Goal: Task Accomplishment & Management: Manage account settings

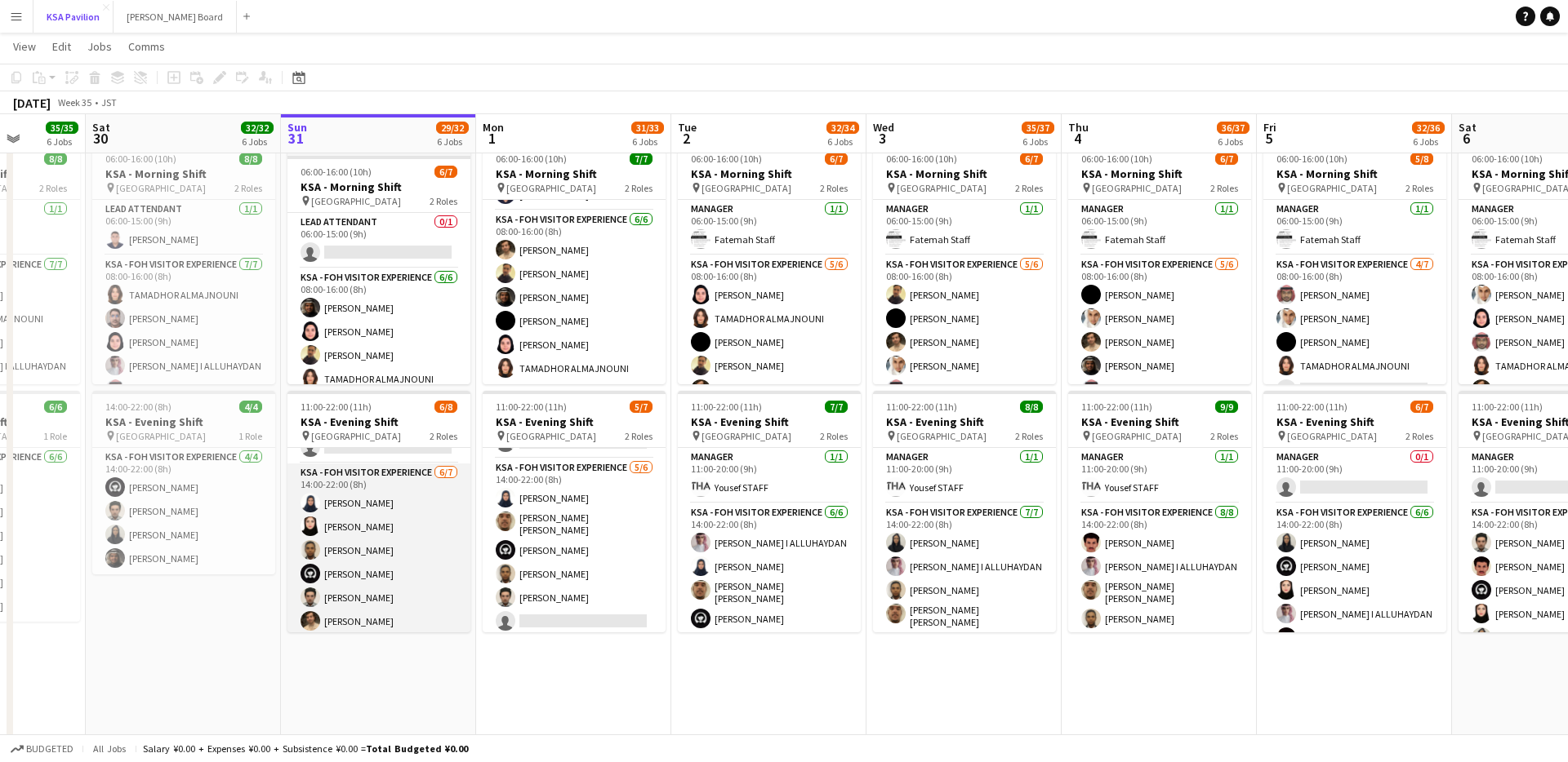
scroll to position [43, 0]
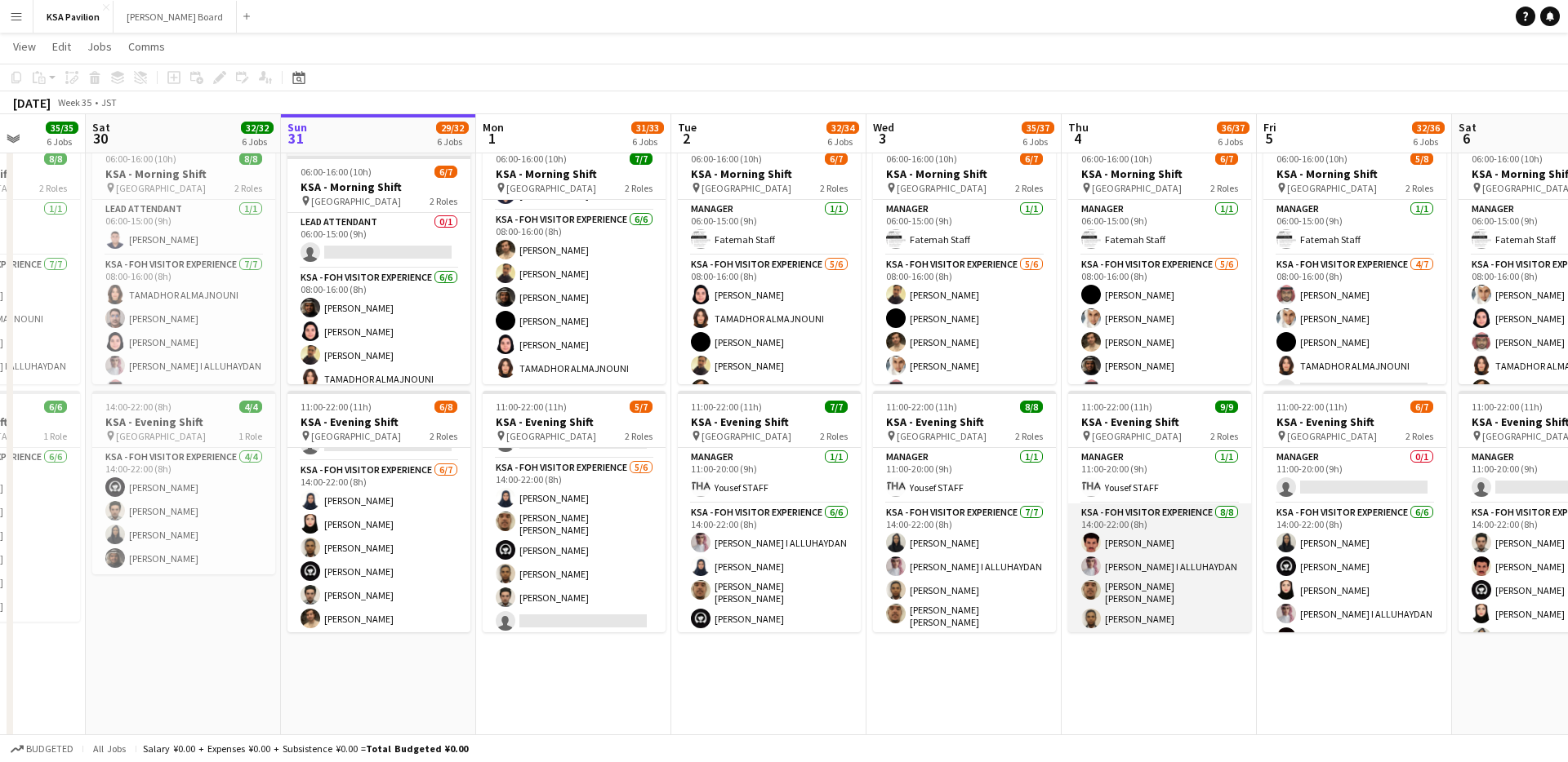
click at [1153, 551] on app-card-role "KSA - FOH Visitor Experience [DATE] 14:00-22:00 (8h) [PERSON_NAME] Al Yami [PER…" at bounding box center [1159, 617] width 183 height 226
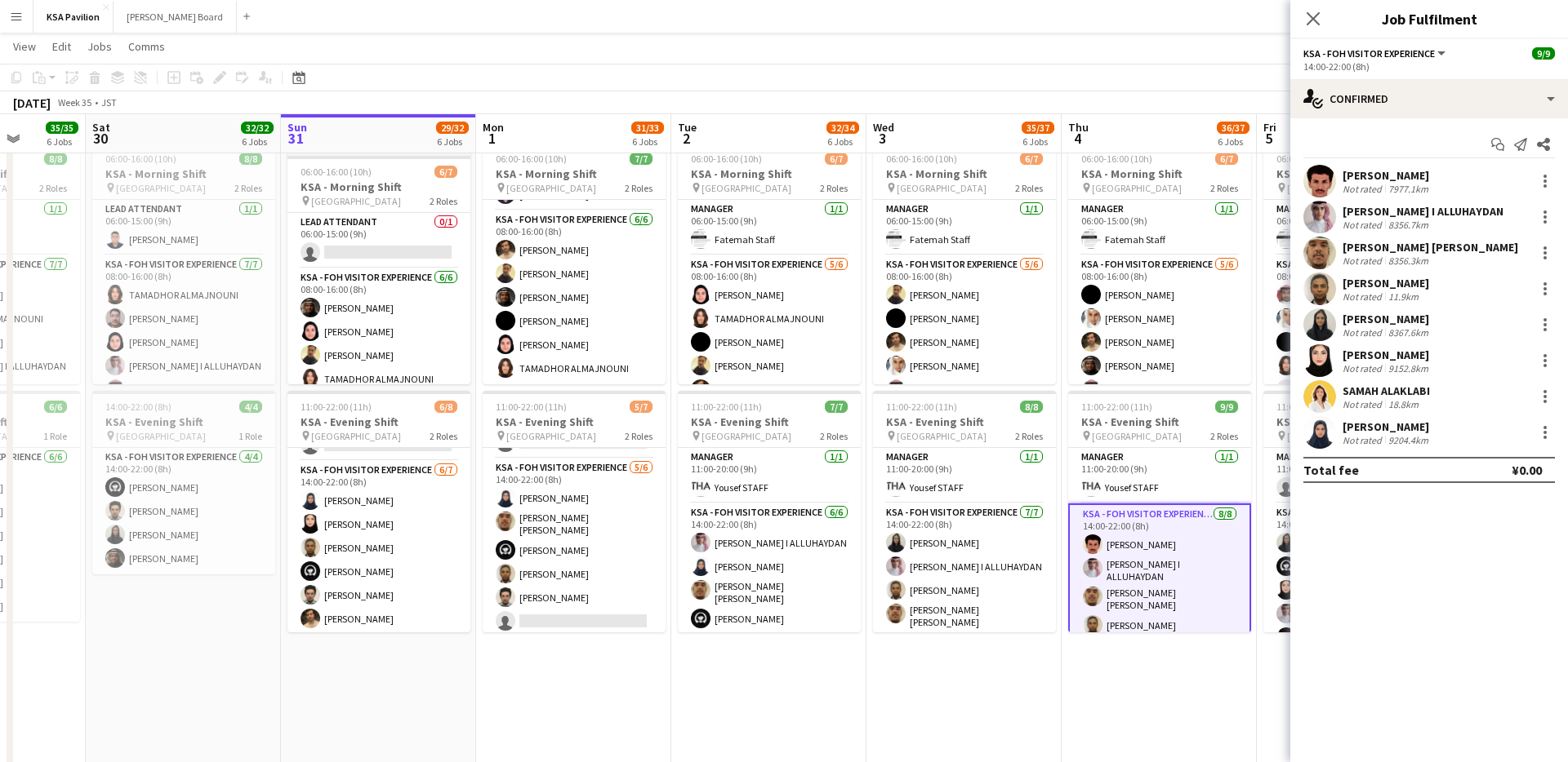
click at [1474, 174] on div "[PERSON_NAME] Not rated 7977.1km" at bounding box center [1429, 181] width 278 height 33
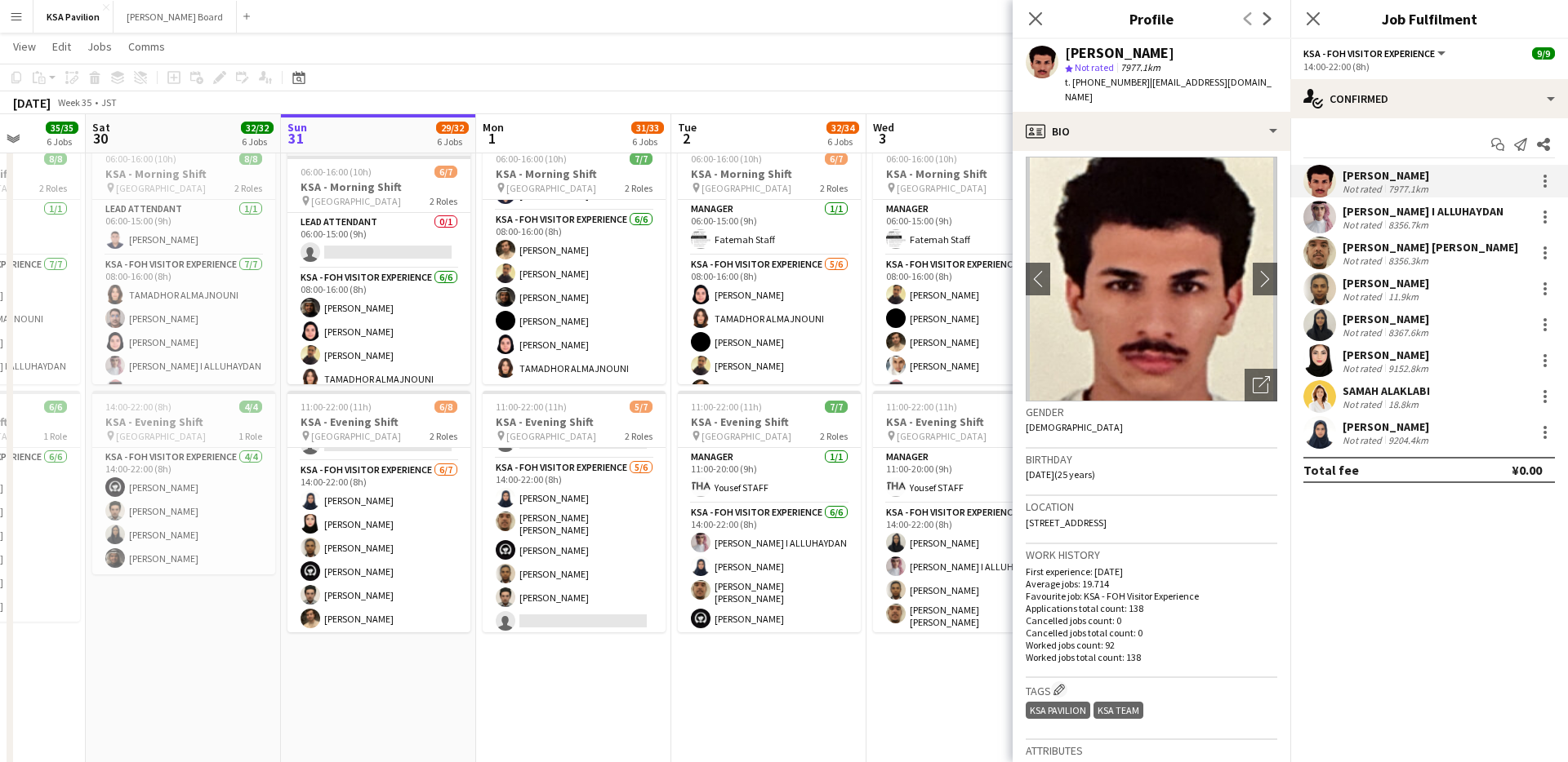
scroll to position [0, 0]
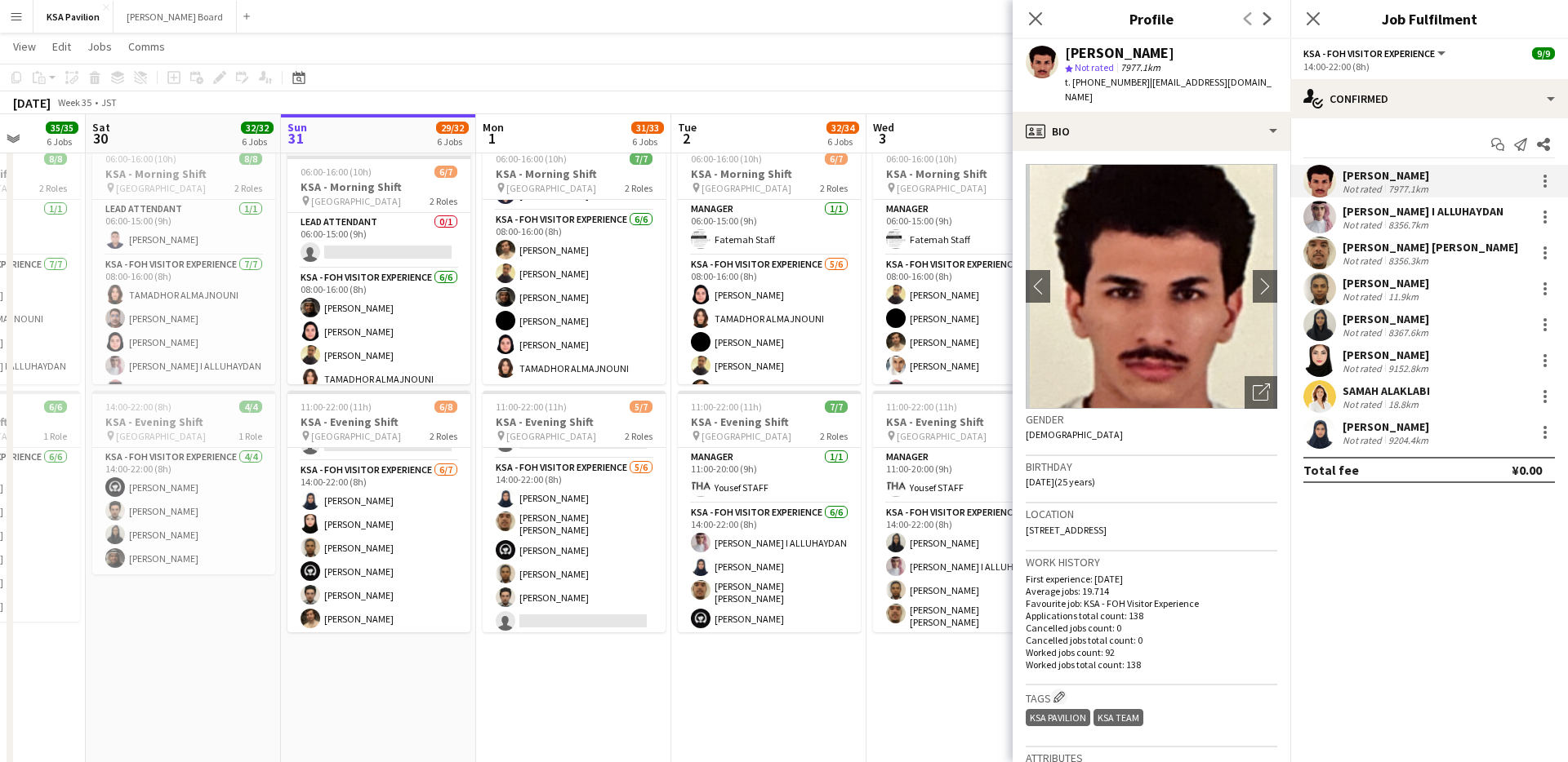
click at [1162, 83] on span "| [EMAIL_ADDRESS][DOMAIN_NAME]" at bounding box center [1168, 88] width 207 height 27
click at [1149, 81] on span "| [EMAIL_ADDRESS][DOMAIN_NAME]" at bounding box center [1168, 88] width 207 height 27
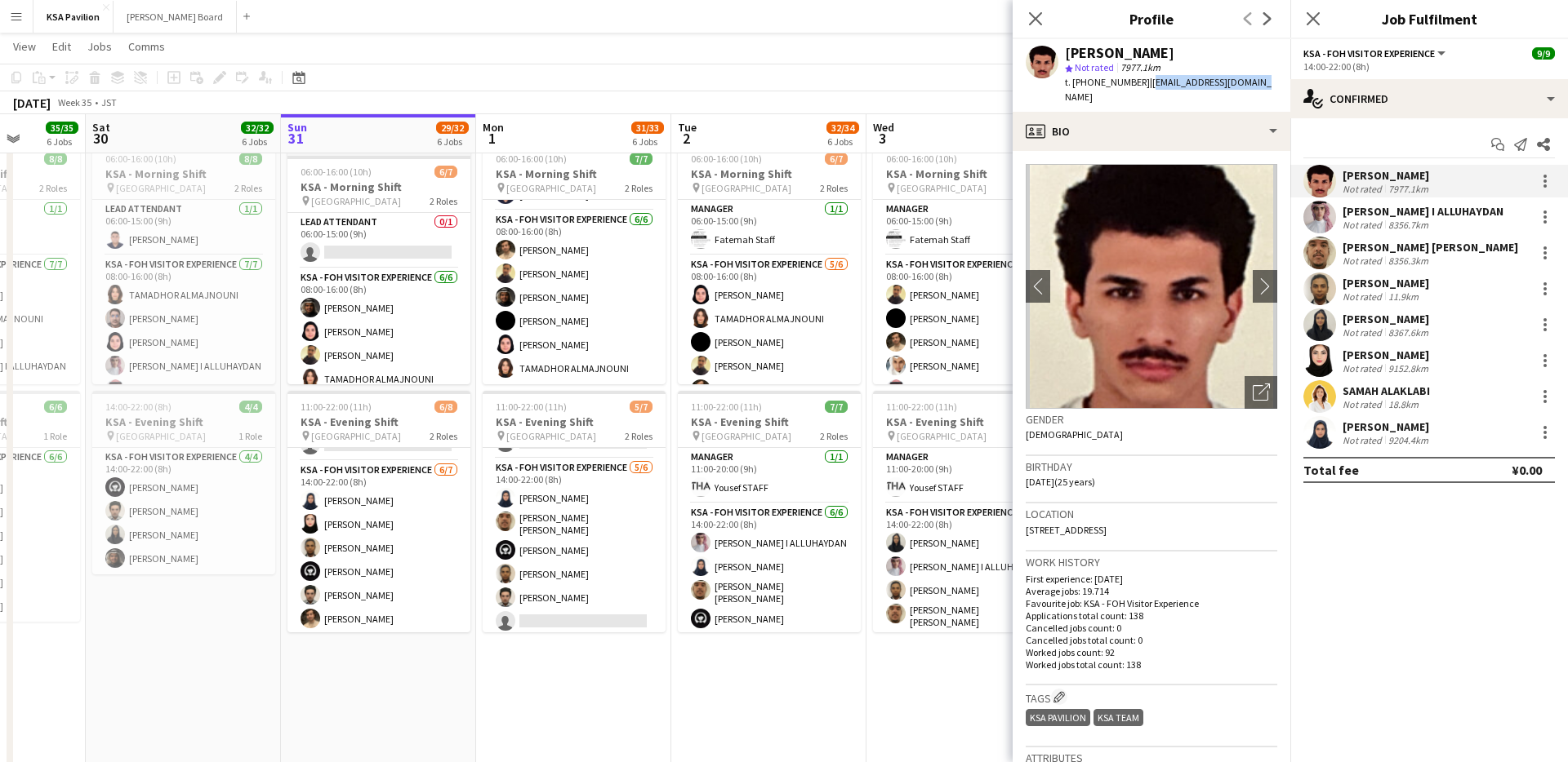
drag, startPoint x: 1145, startPoint y: 81, endPoint x: 1255, endPoint y: 76, distance: 110.1
click at [1255, 76] on div "[PERSON_NAME] star Not rated 7977.1km t. [PHONE_NUMBER] | [EMAIL_ADDRESS][DOMAI…" at bounding box center [1152, 75] width 278 height 73
copy span "[EMAIL_ADDRESS][DOMAIN_NAME]"
click at [1034, 21] on icon "Close pop-in" at bounding box center [1034, 18] width 16 height 16
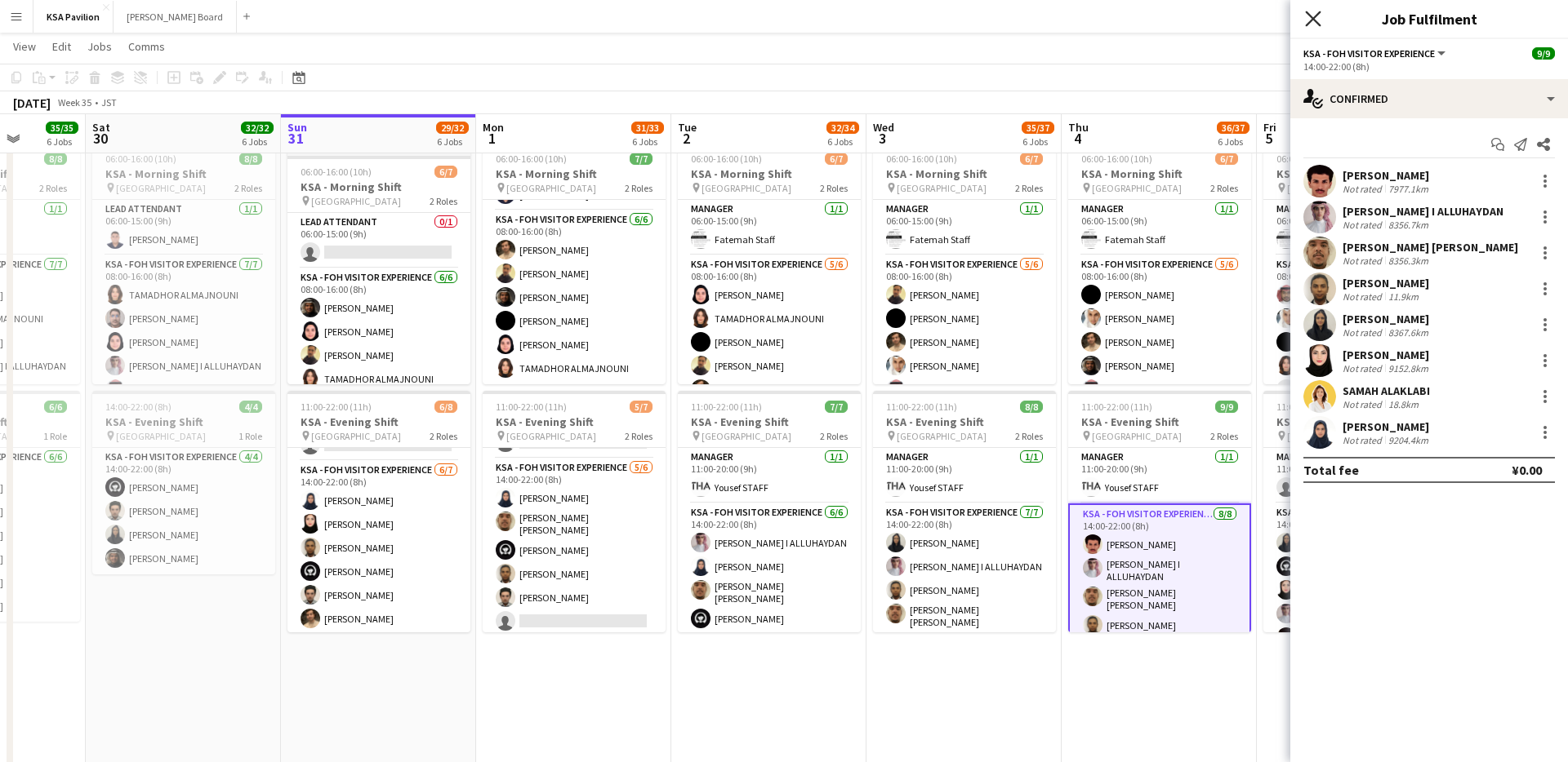
click at [1317, 16] on icon "Close pop-in" at bounding box center [1312, 18] width 16 height 16
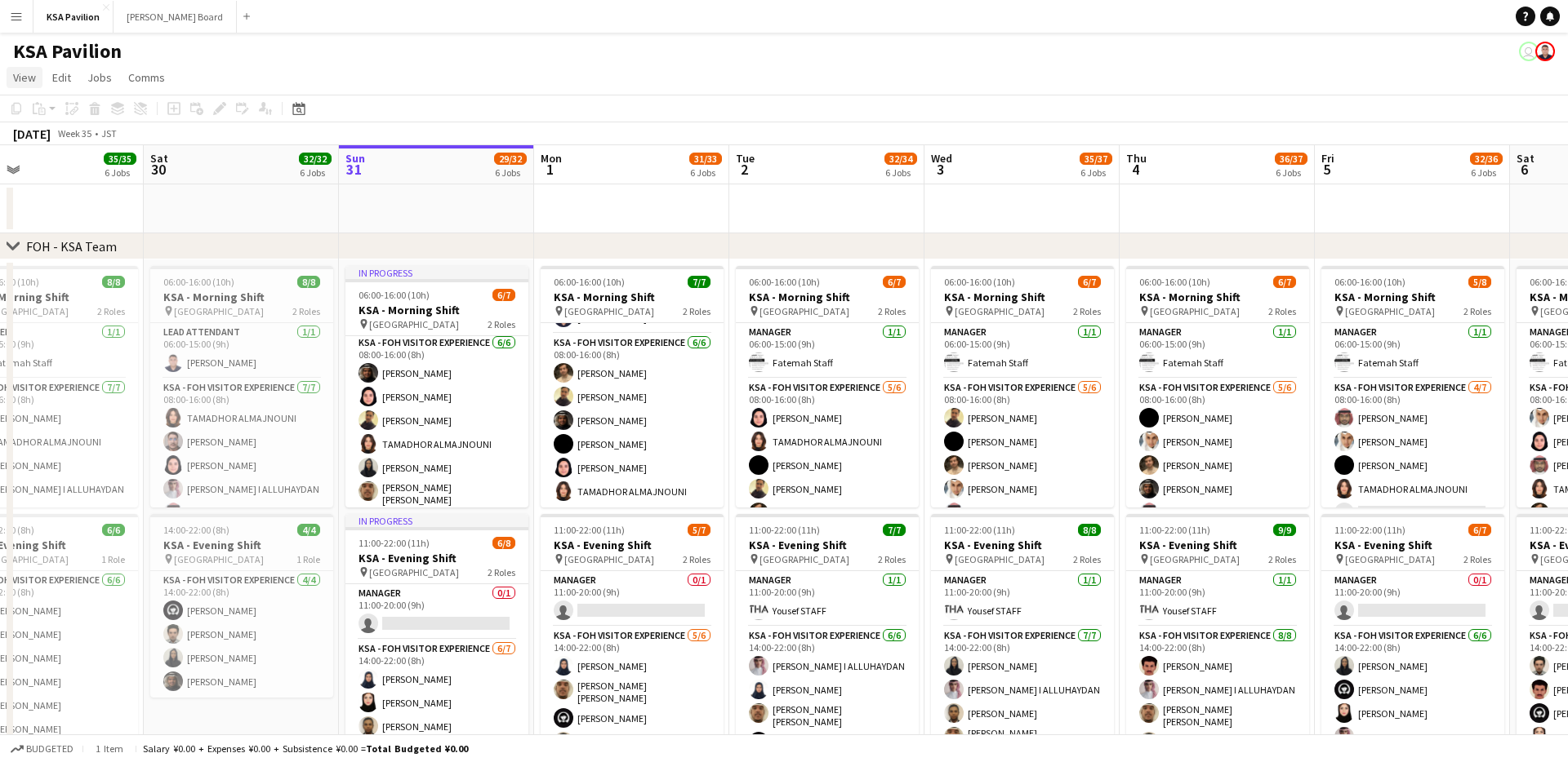
click at [23, 79] on span "View" at bounding box center [24, 77] width 23 height 15
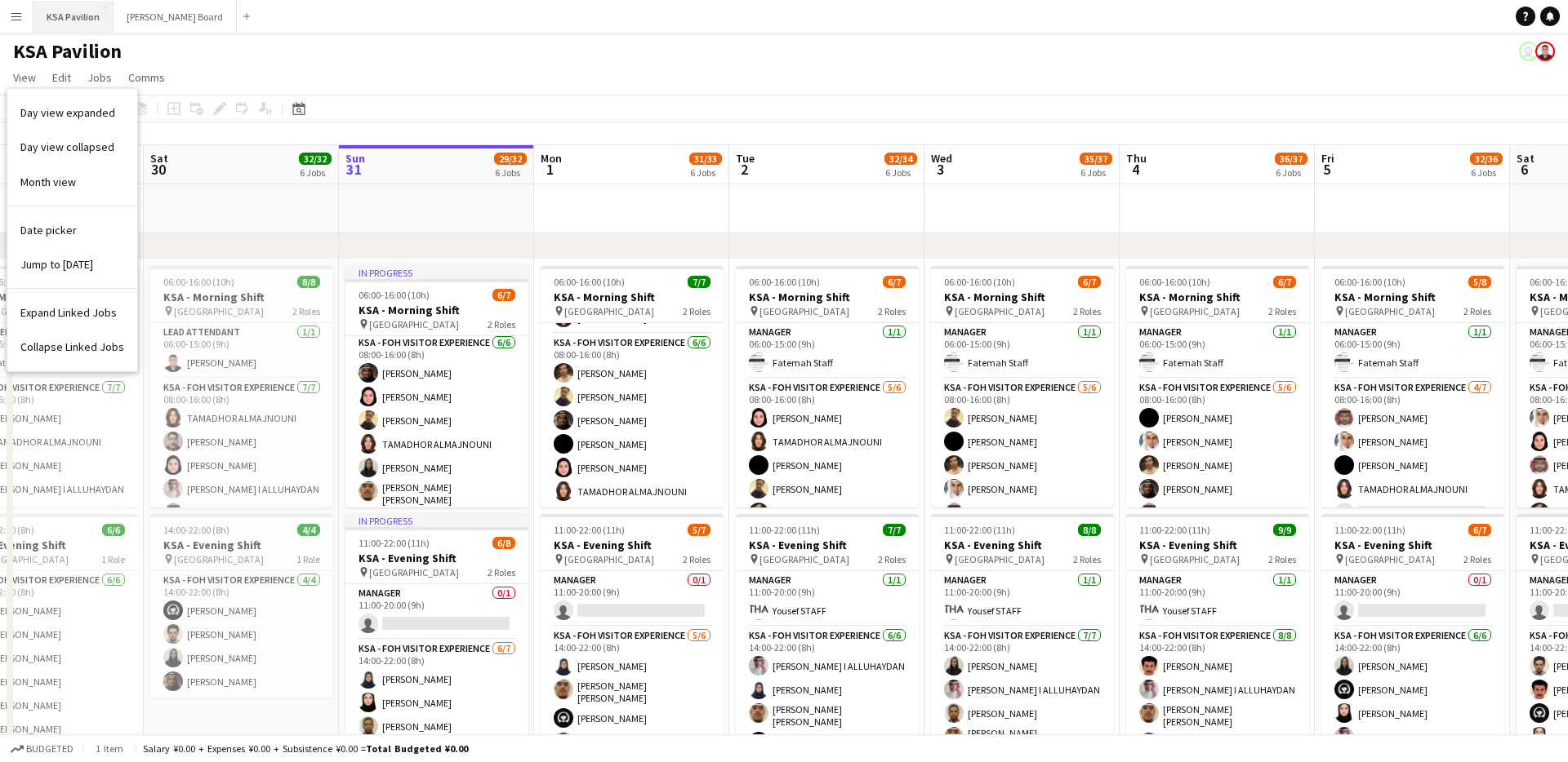
click at [62, 7] on button "KSA Pavilion Close" at bounding box center [74, 17] width 80 height 32
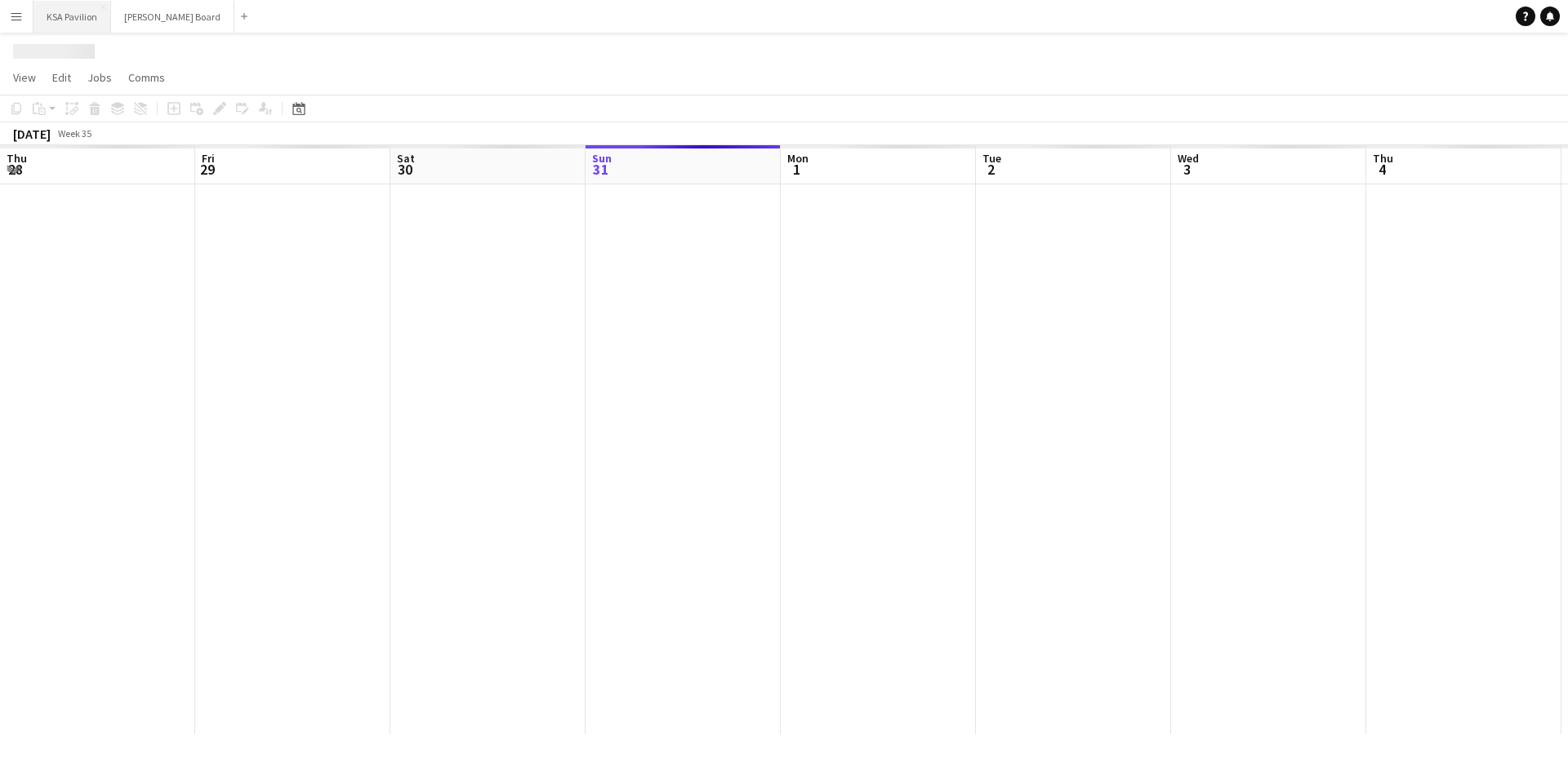
scroll to position [0, 390]
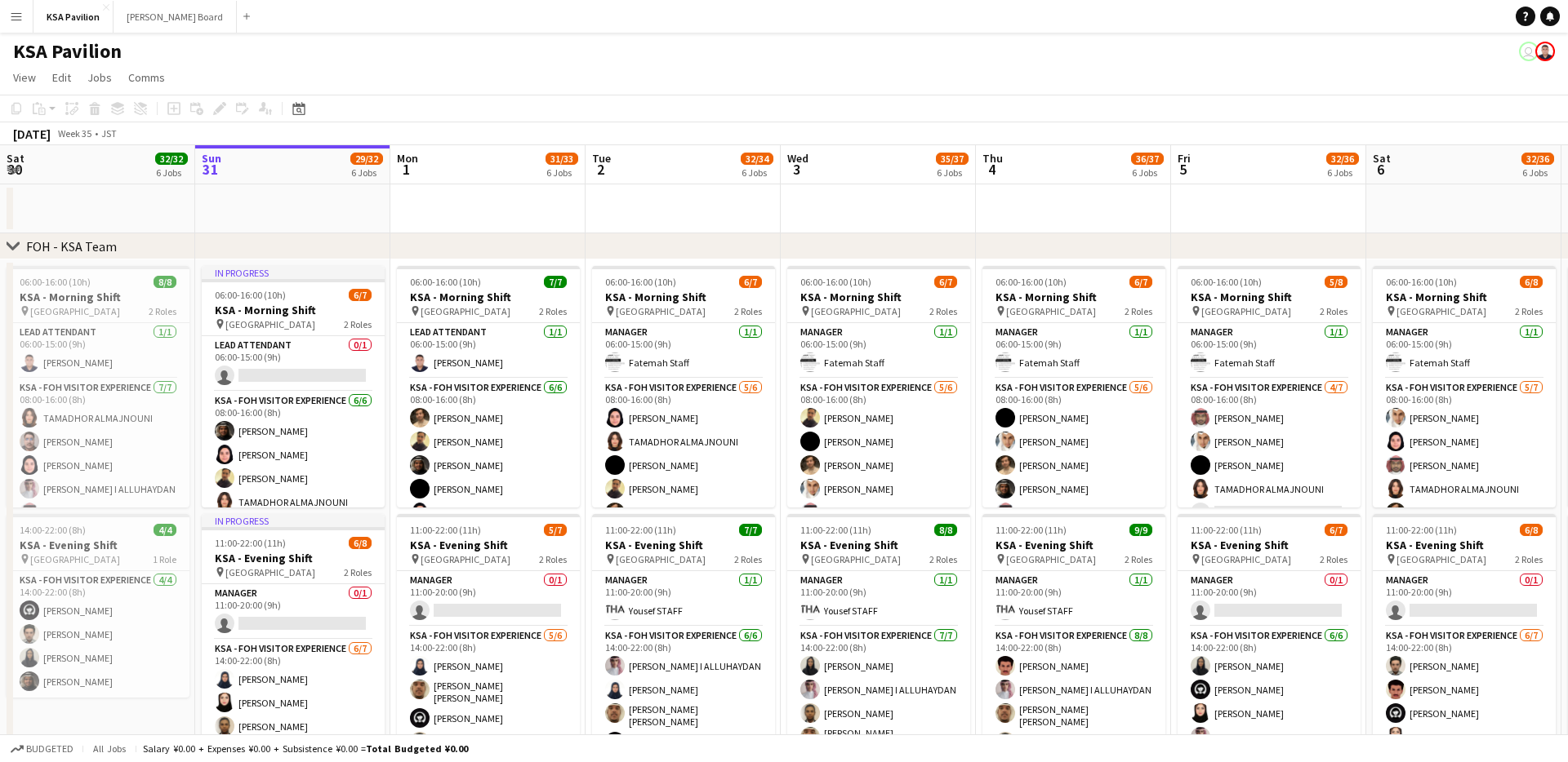
click at [24, 7] on button "Menu" at bounding box center [16, 16] width 33 height 33
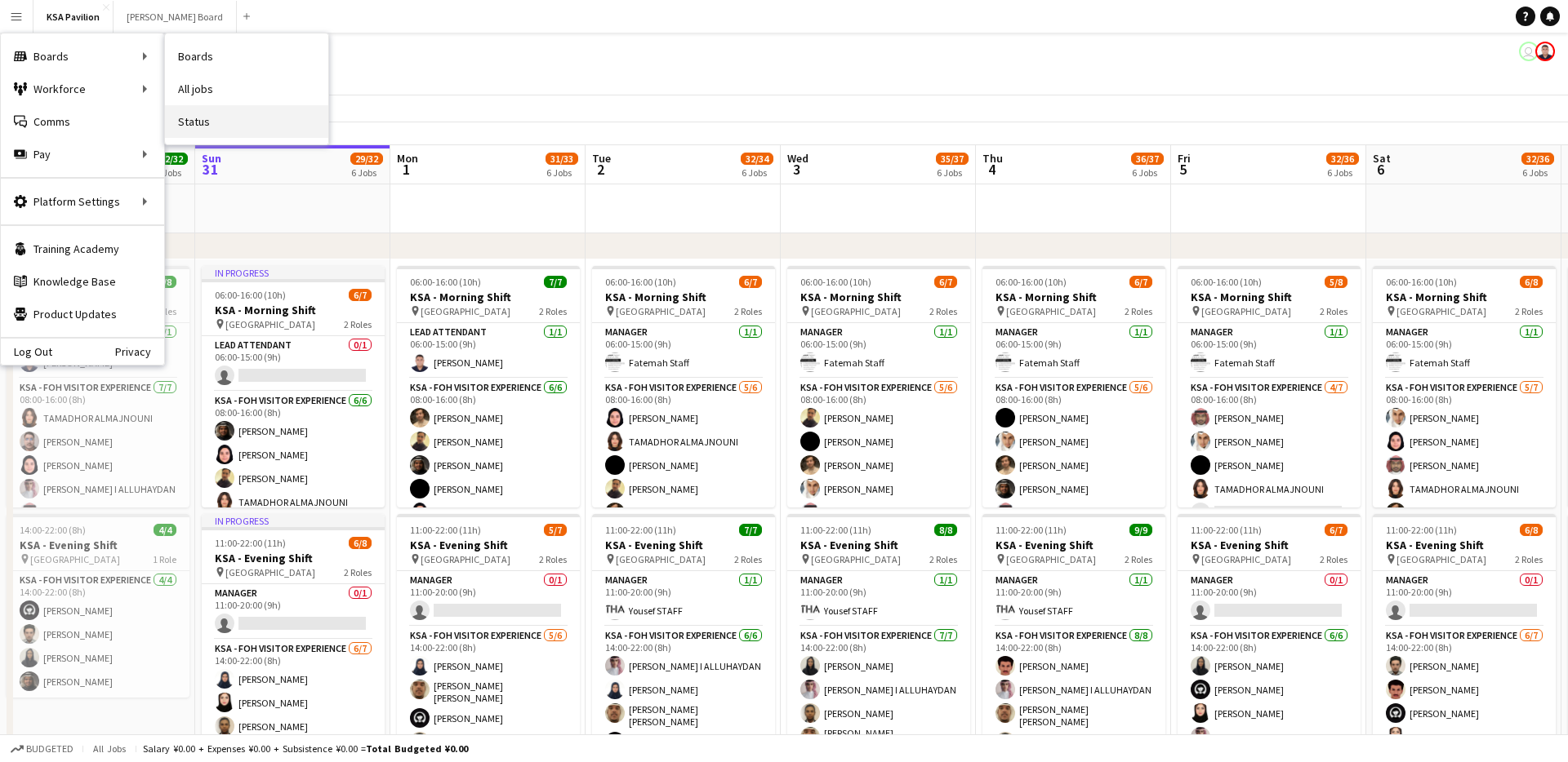
click at [217, 118] on link "Status" at bounding box center [246, 121] width 163 height 33
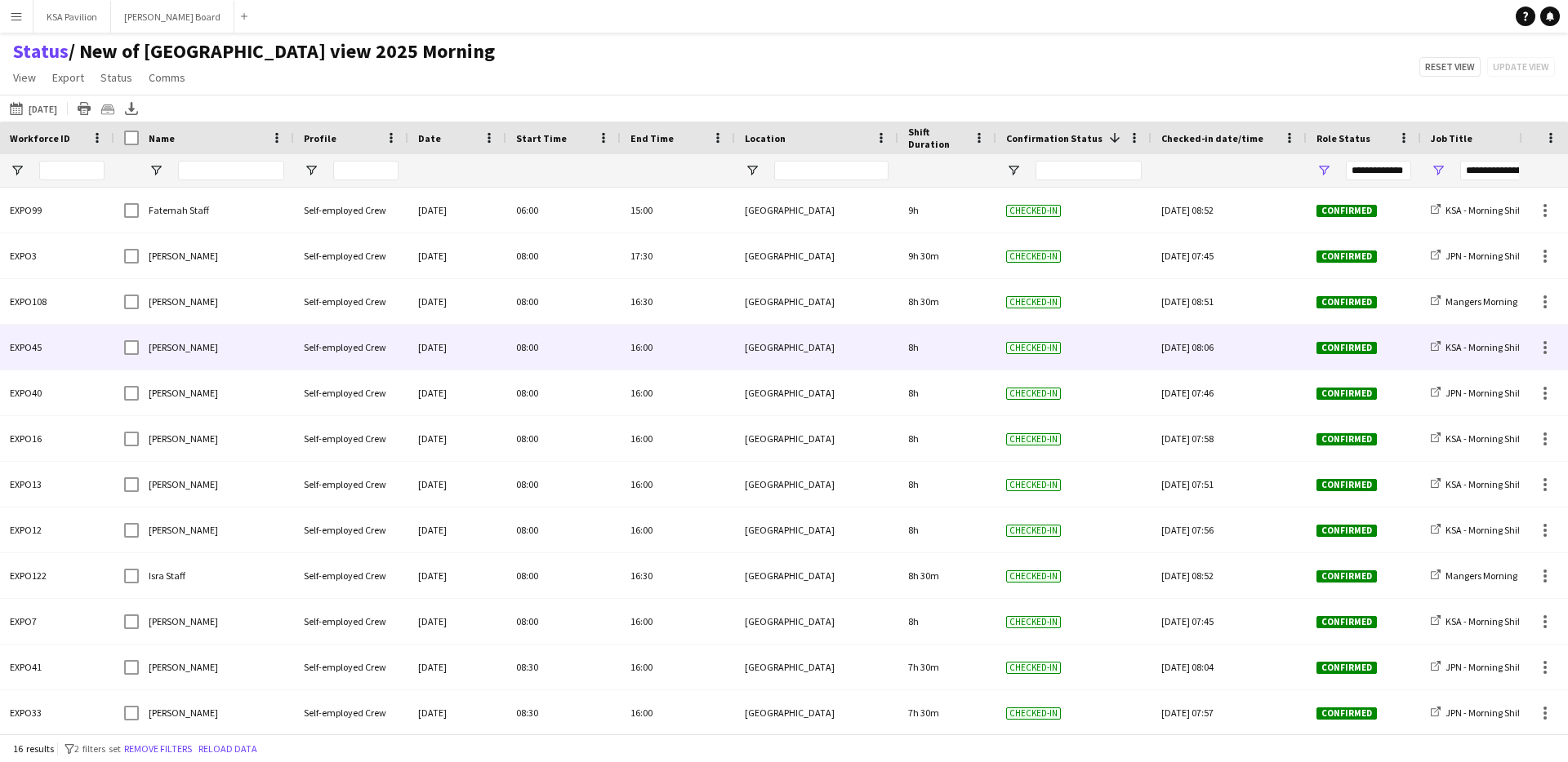
scroll to position [185, 0]
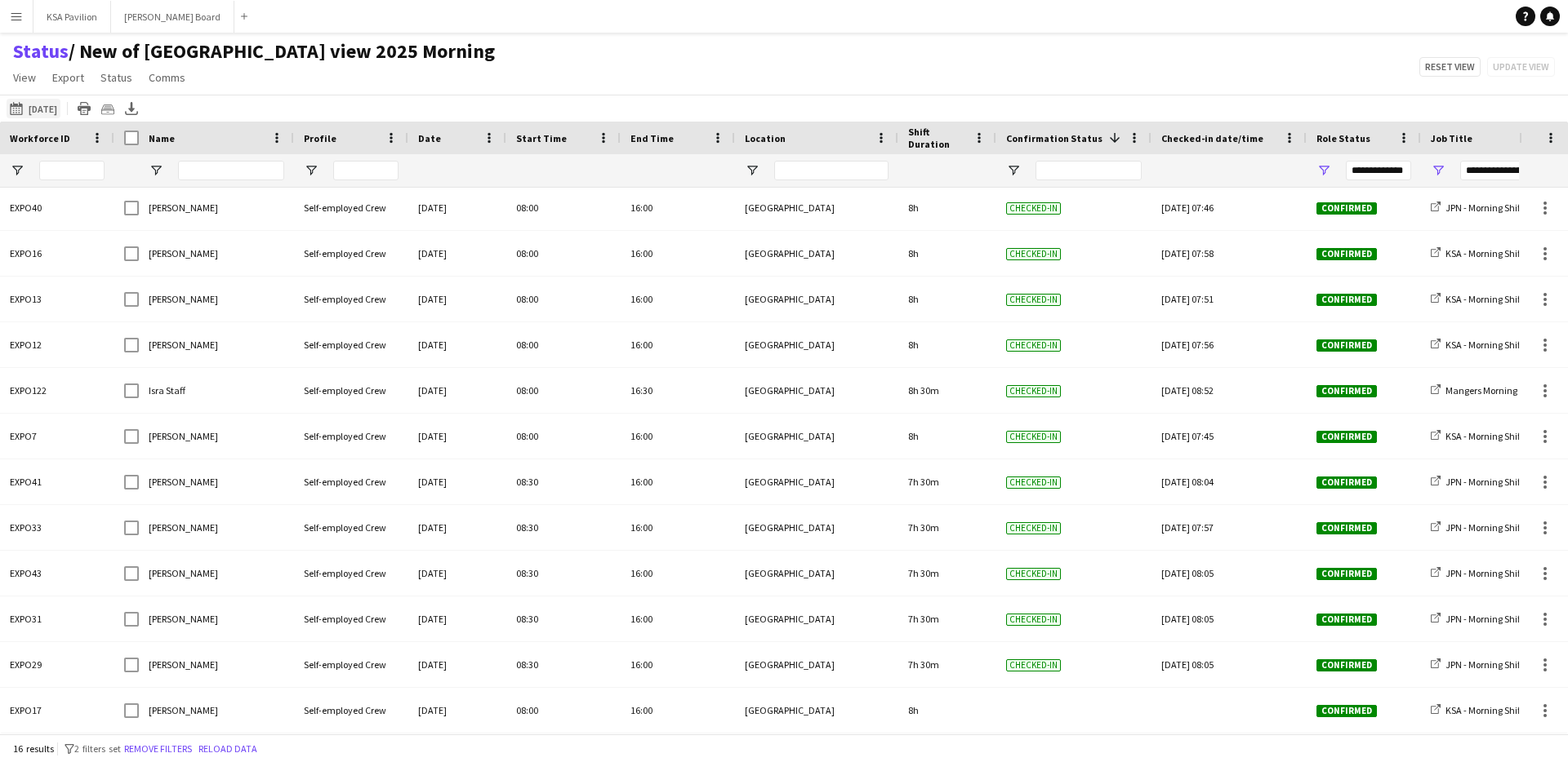
click at [41, 100] on button "[DATE] [DATE]" at bounding box center [34, 108] width 54 height 20
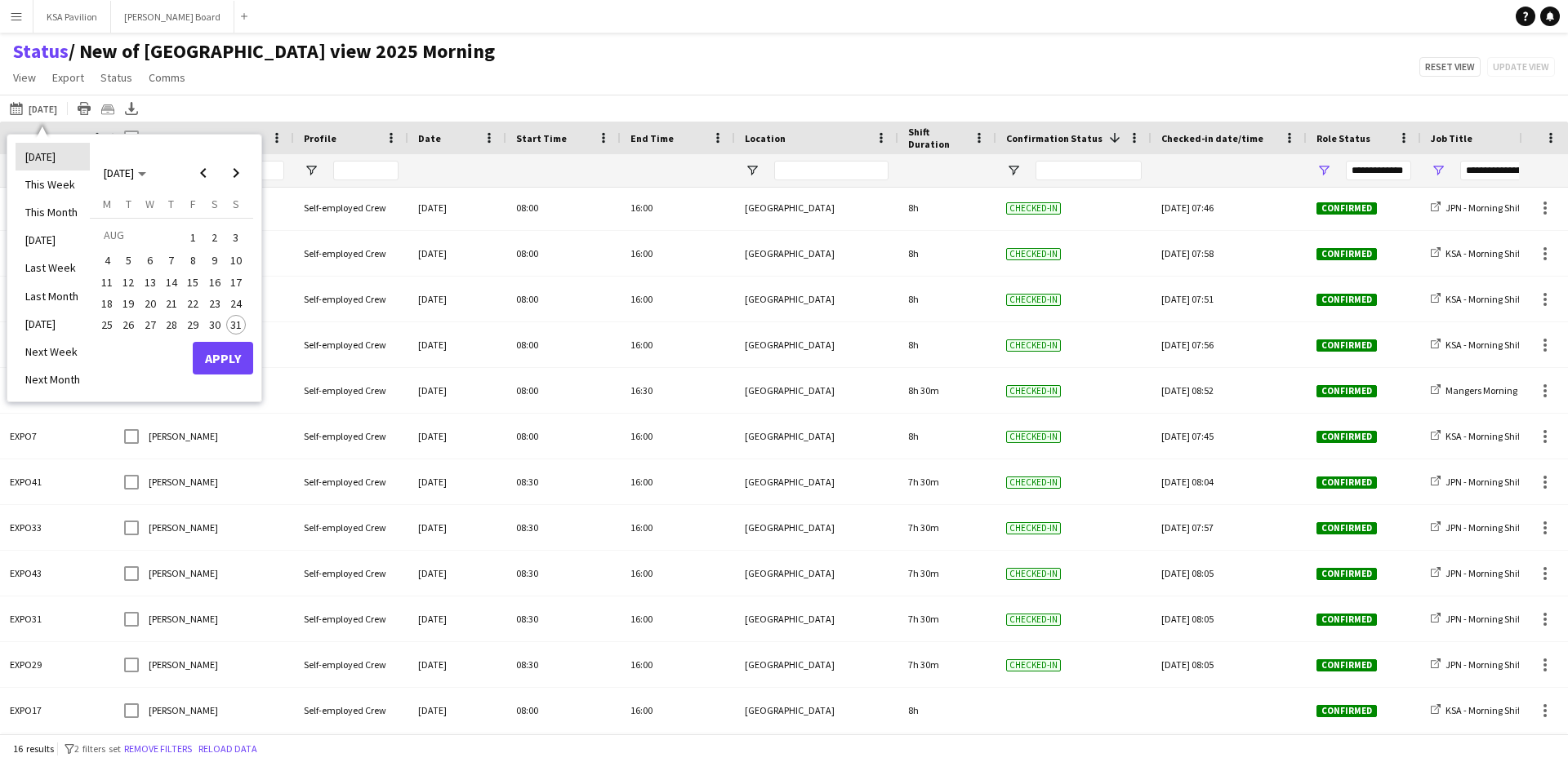
click at [53, 158] on li "[DATE]" at bounding box center [53, 156] width 75 height 28
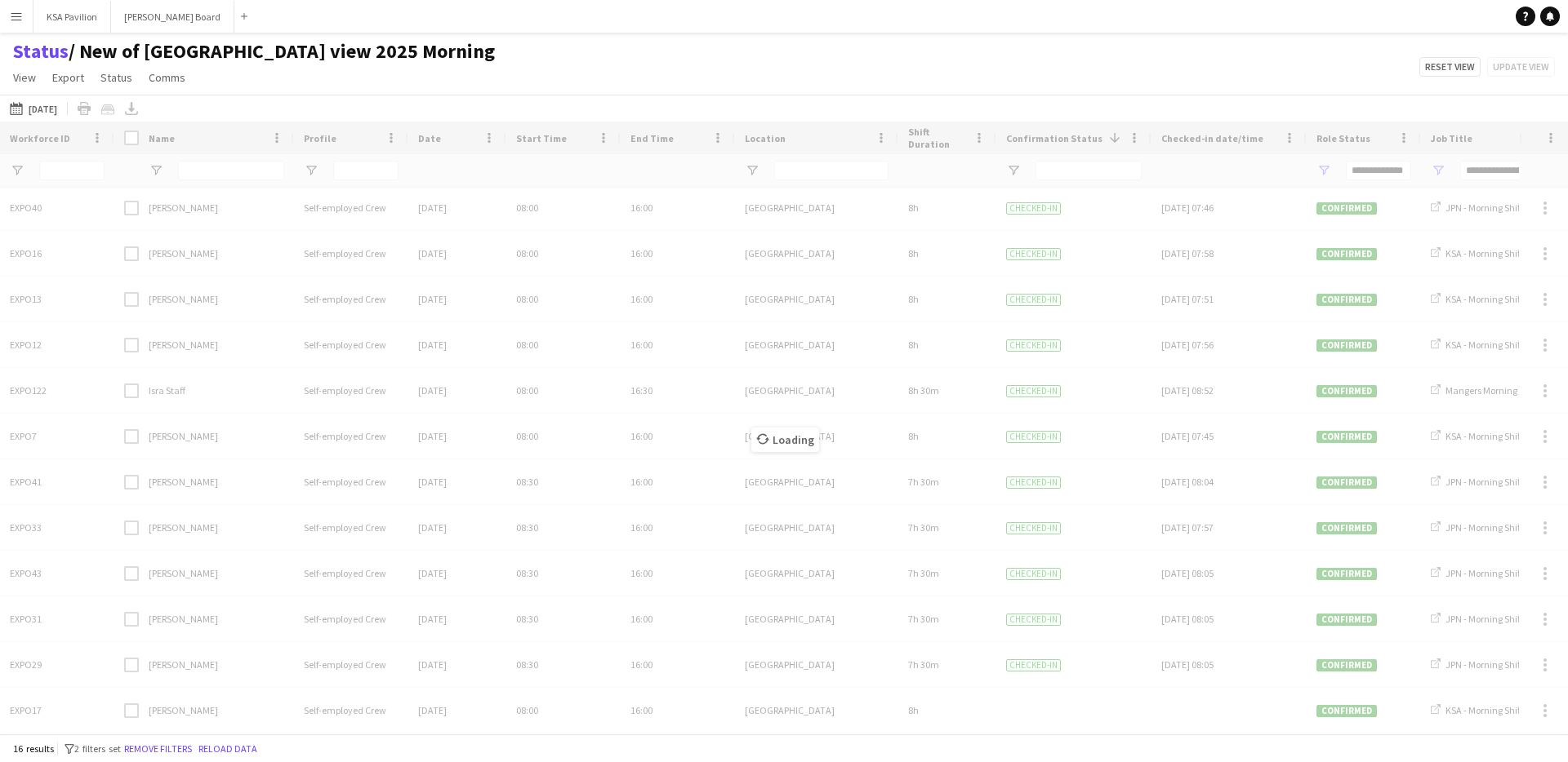
scroll to position [94, 0]
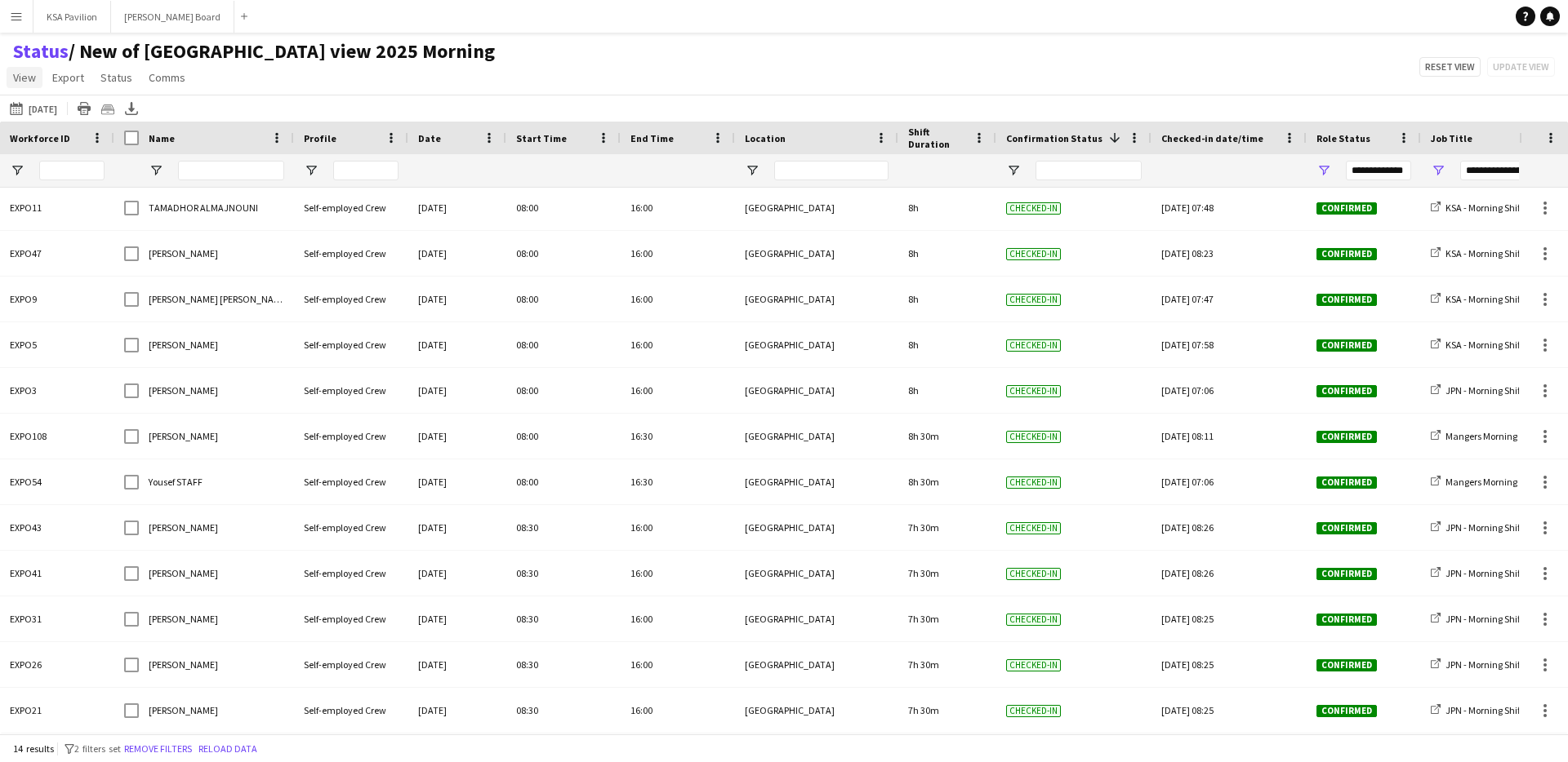
click at [20, 78] on span "View" at bounding box center [24, 77] width 23 height 15
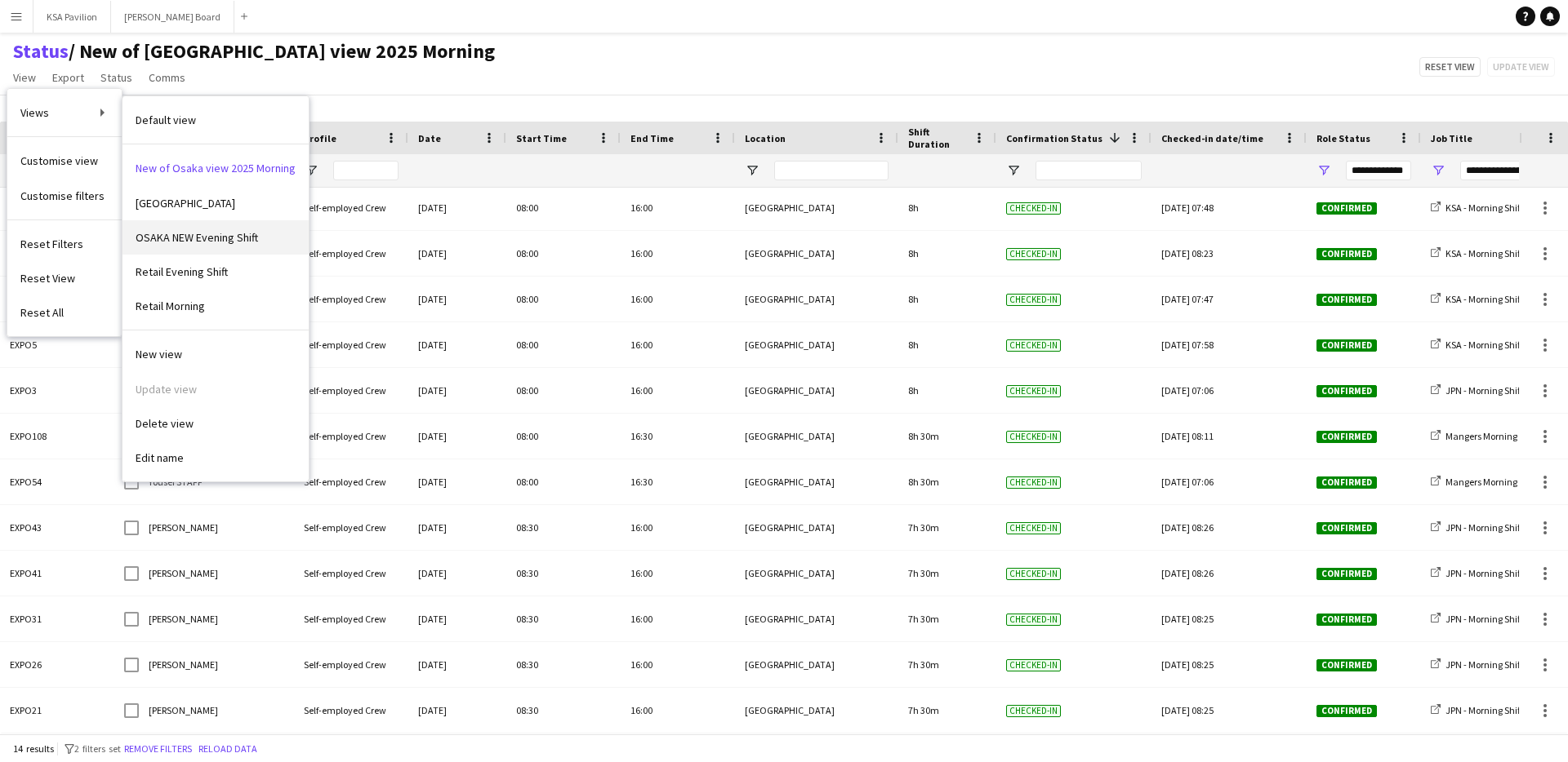
click at [190, 241] on span "OSAKA NEW Evening Shift" at bounding box center [196, 238] width 122 height 15
type input "**********"
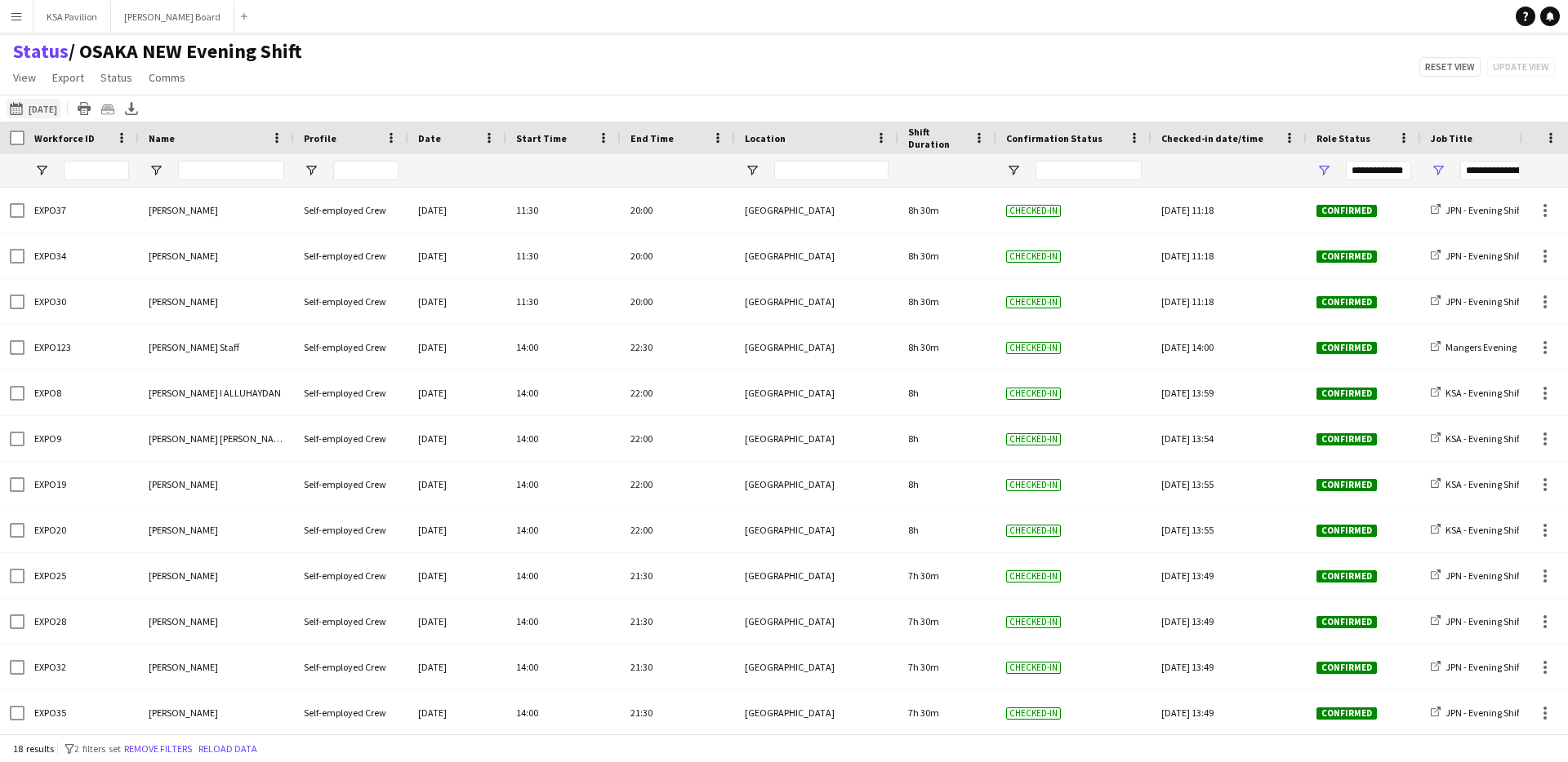
click at [43, 116] on button "This Week 08-07-2025" at bounding box center [34, 108] width 54 height 20
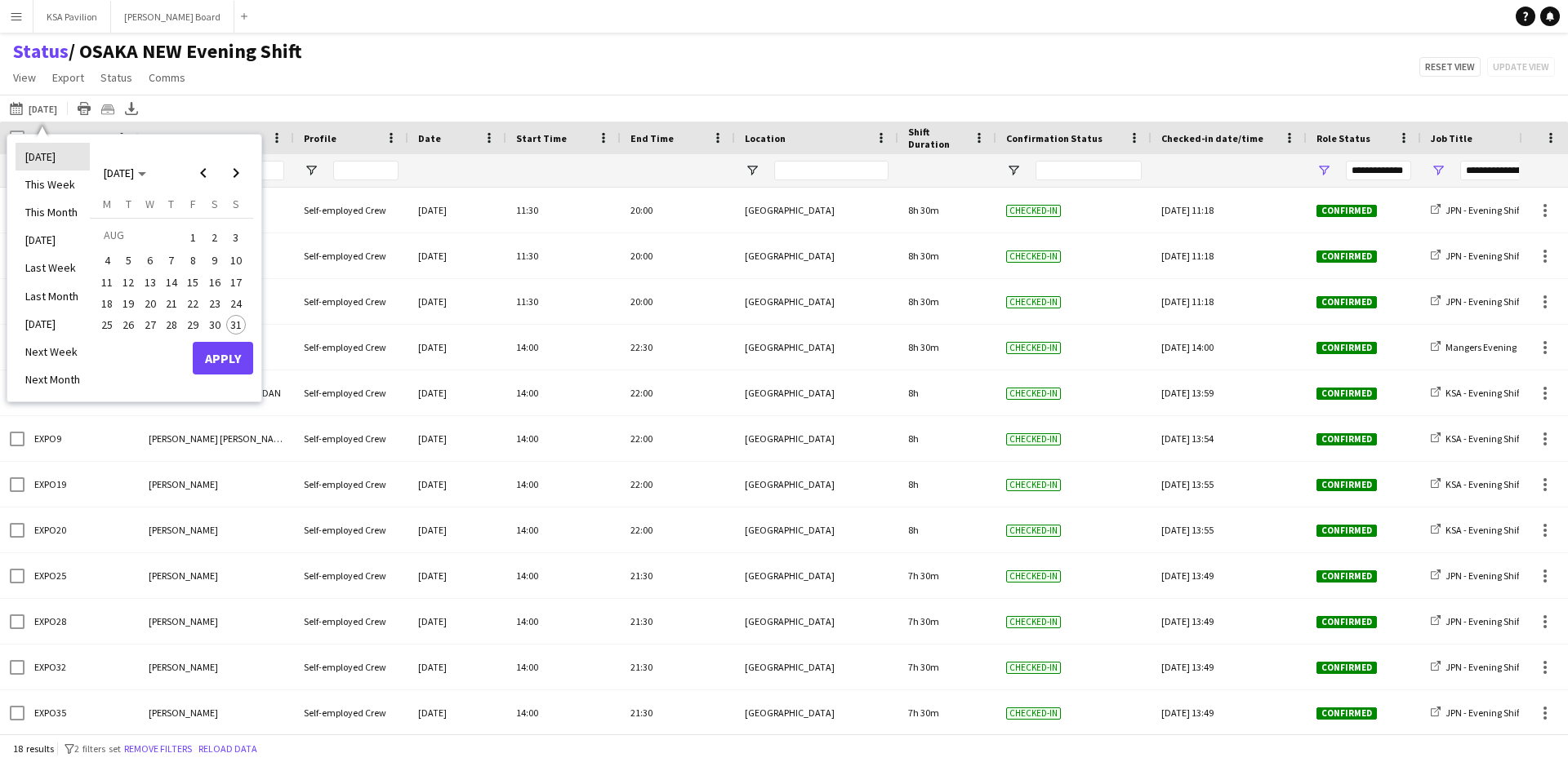
click at [57, 153] on li "[DATE]" at bounding box center [53, 156] width 75 height 28
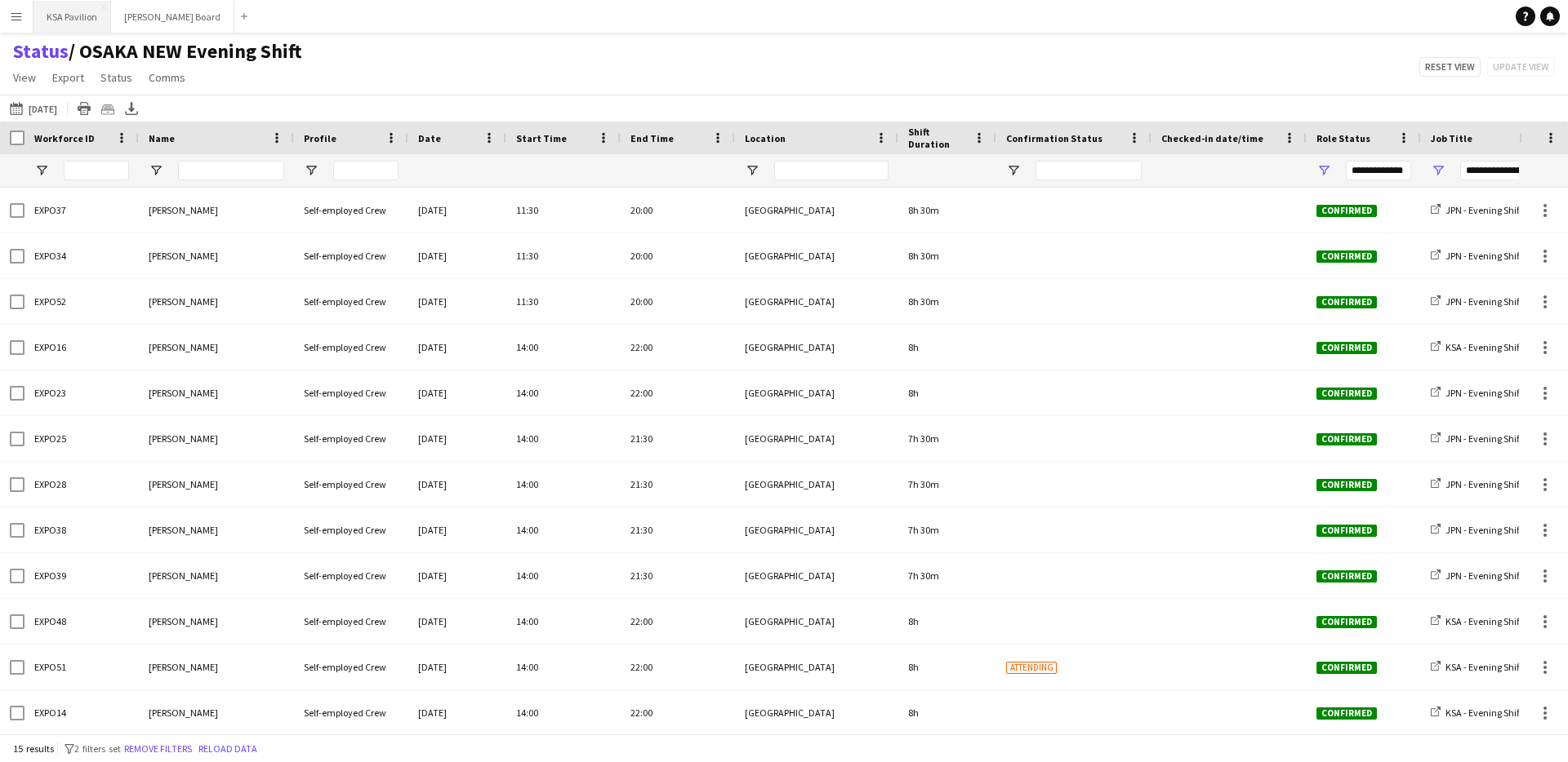
click at [62, 17] on button "KSA Pavilion Close" at bounding box center [72, 17] width 77 height 32
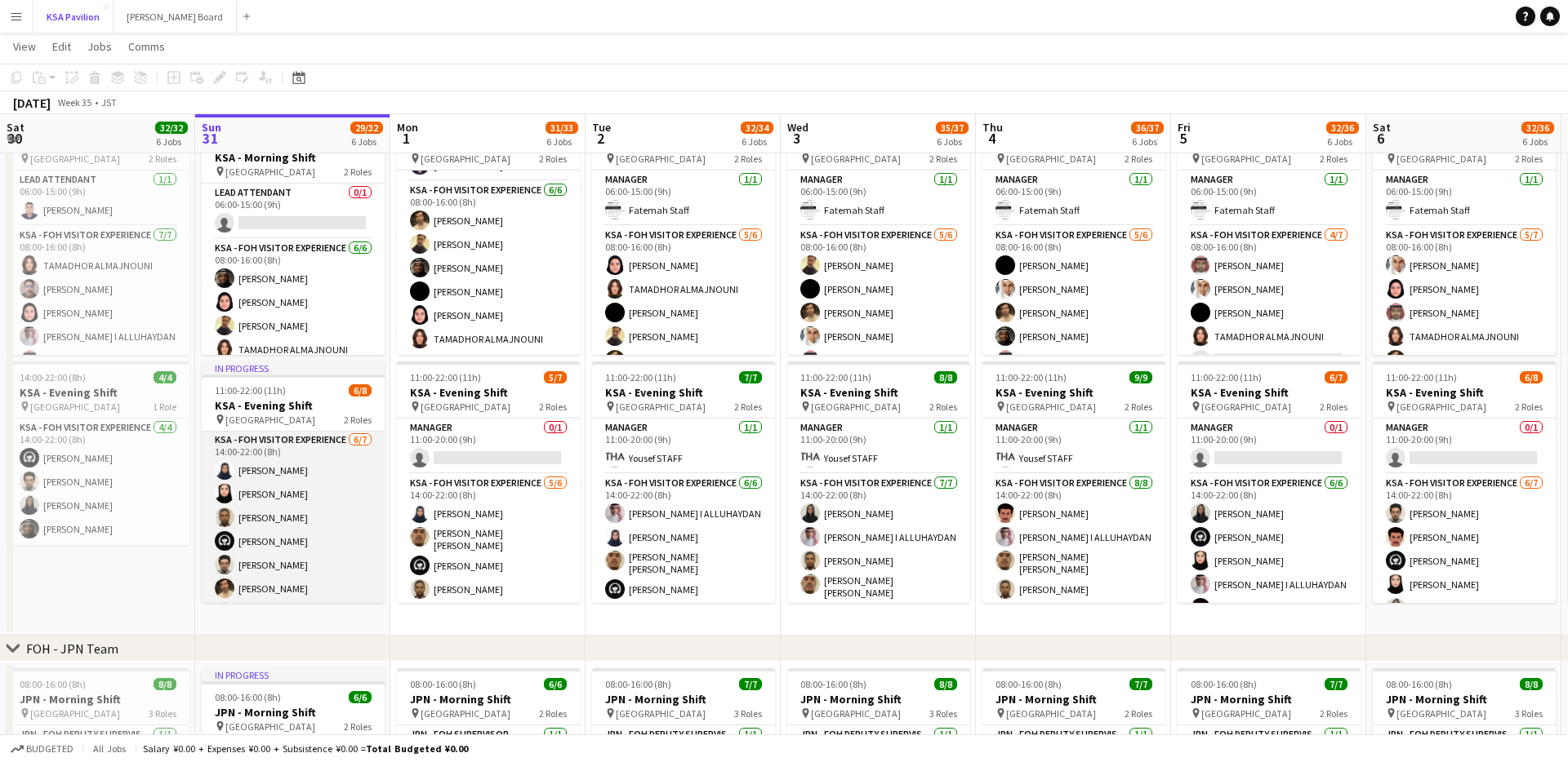
scroll to position [82, 0]
